Goal: Information Seeking & Learning: Learn about a topic

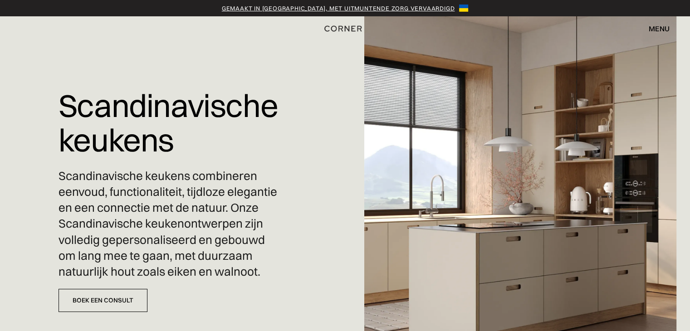
click at [459, 8] on img at bounding box center [463, 8] width 9 height 7
click at [405, 7] on font "Gemaakt in Oekraïne, met uitmuntende zorg vervaardigd" at bounding box center [338, 8] width 233 height 7
click at [658, 28] on font "menu" at bounding box center [659, 28] width 21 height 9
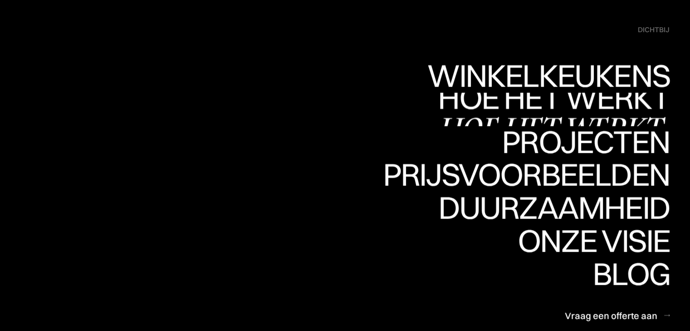
click at [452, 113] on font "hoe het werkt" at bounding box center [548, 129] width 223 height 44
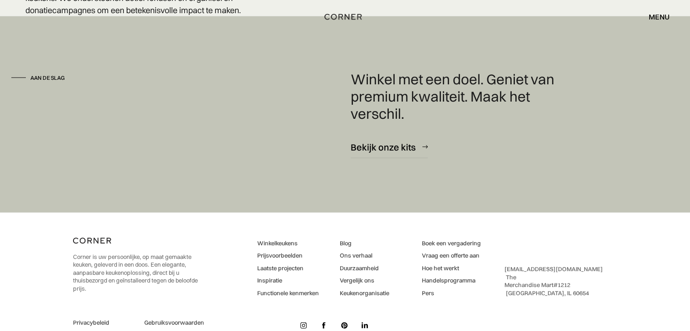
scroll to position [2121, 0]
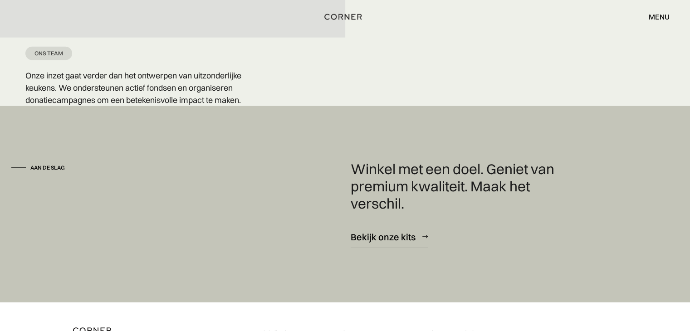
click at [45, 171] on font "Aan de slag" at bounding box center [47, 167] width 34 height 7
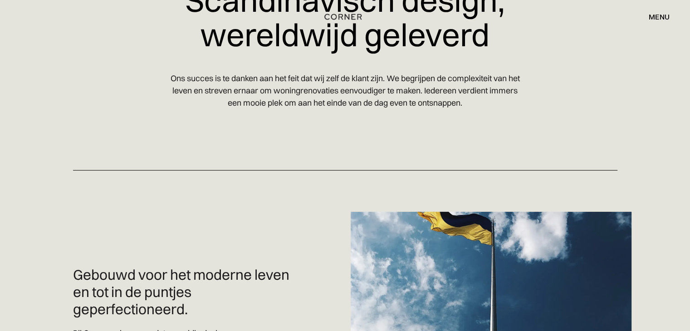
scroll to position [79, 0]
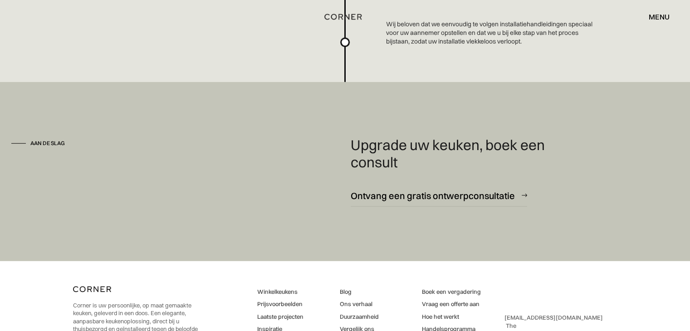
scroll to position [2521, 0]
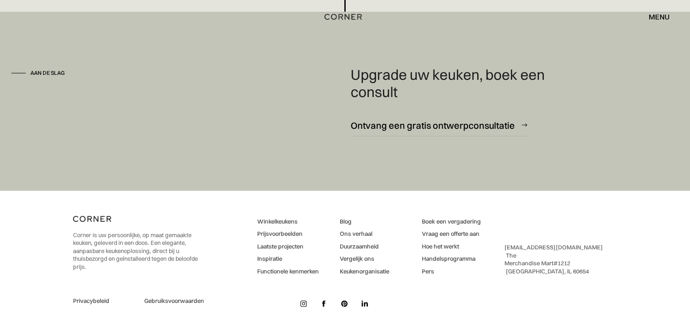
click at [281, 235] on font "Prijsvoorbeelden" at bounding box center [279, 233] width 45 height 7
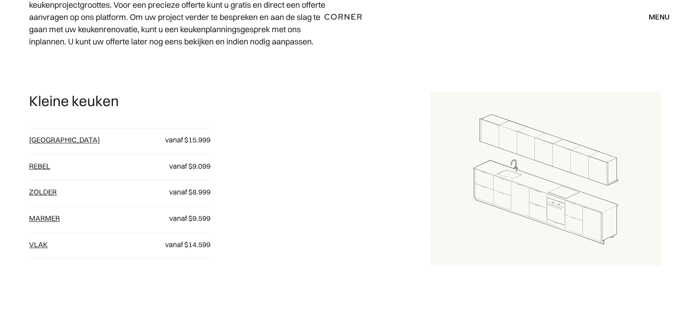
scroll to position [454, 0]
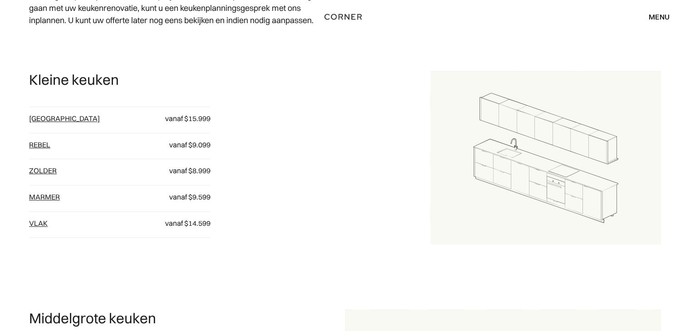
click at [41, 140] on font "Rebel" at bounding box center [39, 144] width 21 height 9
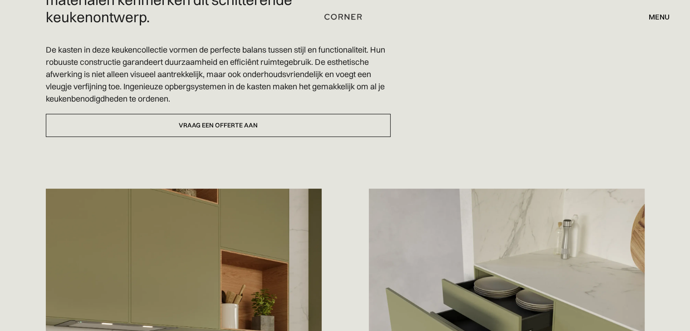
scroll to position [272, 0]
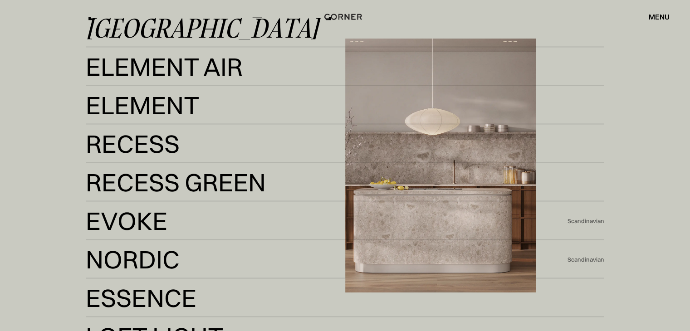
scroll to position [1679, 0]
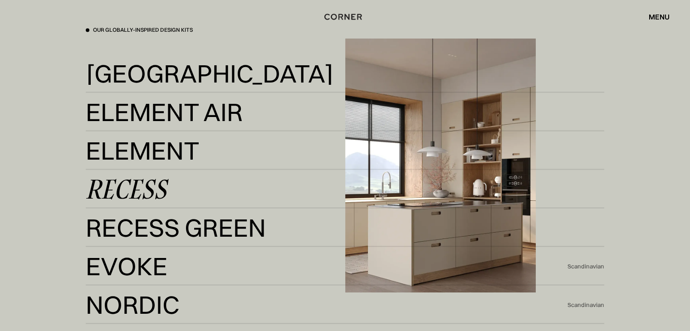
click at [153, 185] on div "Recess" at bounding box center [126, 189] width 81 height 22
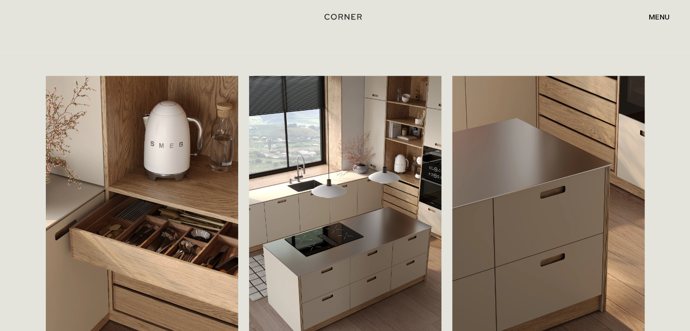
scroll to position [1498, 0]
